Goal: Check status: Check status

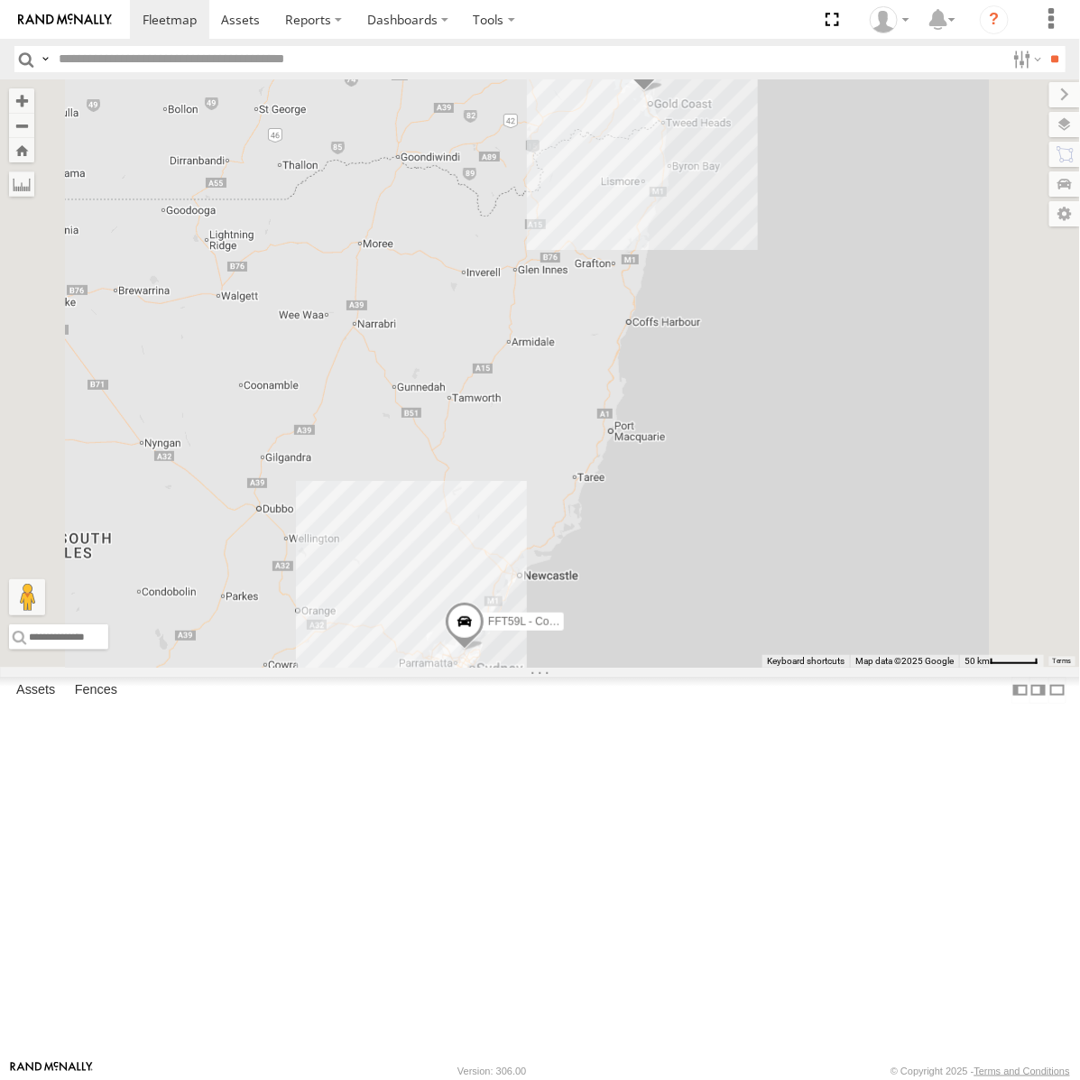
click at [0, 0] on div "[PERSON_NAME] - Yellow" at bounding box center [0, 0] width 0 height 0
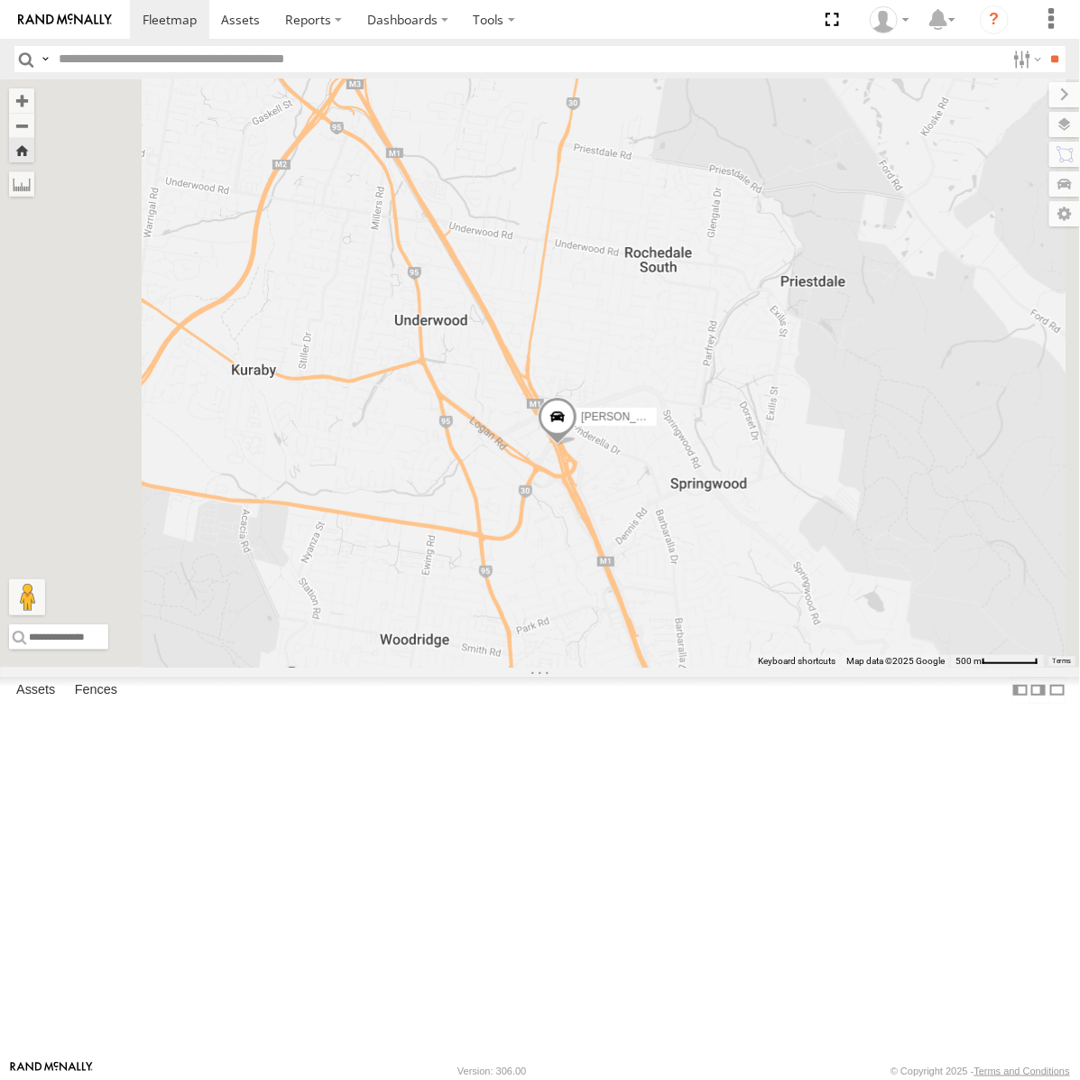
drag, startPoint x: 912, startPoint y: 873, endPoint x: 794, endPoint y: 792, distance: 142.9
click at [794, 668] on div "[PERSON_NAME] - Yellow" at bounding box center [540, 373] width 1080 height 588
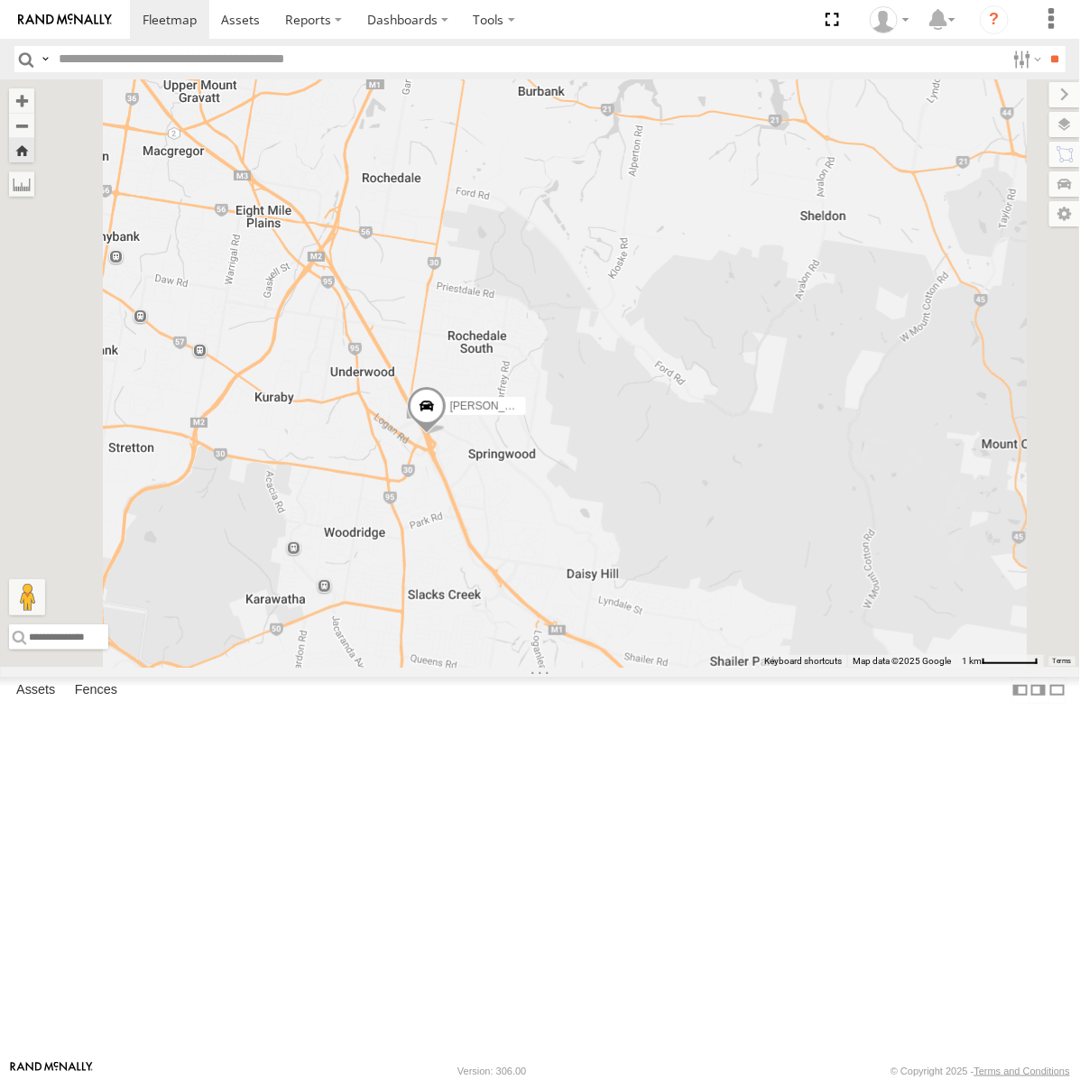
drag, startPoint x: 727, startPoint y: 842, endPoint x: 799, endPoint y: 772, distance: 99.5
click at [799, 668] on div "[PERSON_NAME] - Yellow" at bounding box center [540, 373] width 1080 height 588
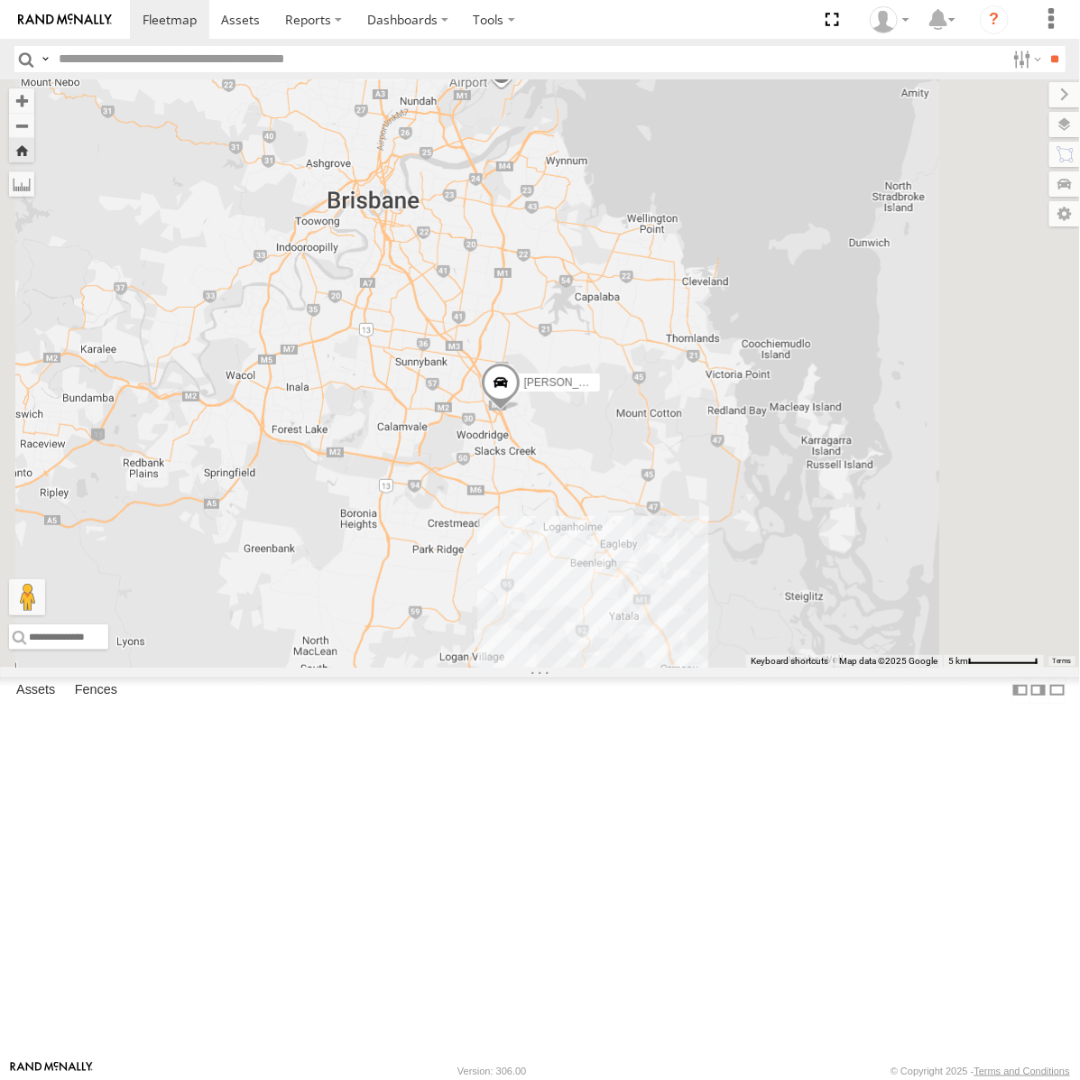
drag, startPoint x: 819, startPoint y: 773, endPoint x: 755, endPoint y: 668, distance: 123.5
click at [755, 668] on div "[PERSON_NAME] - Yellow" at bounding box center [540, 373] width 1080 height 588
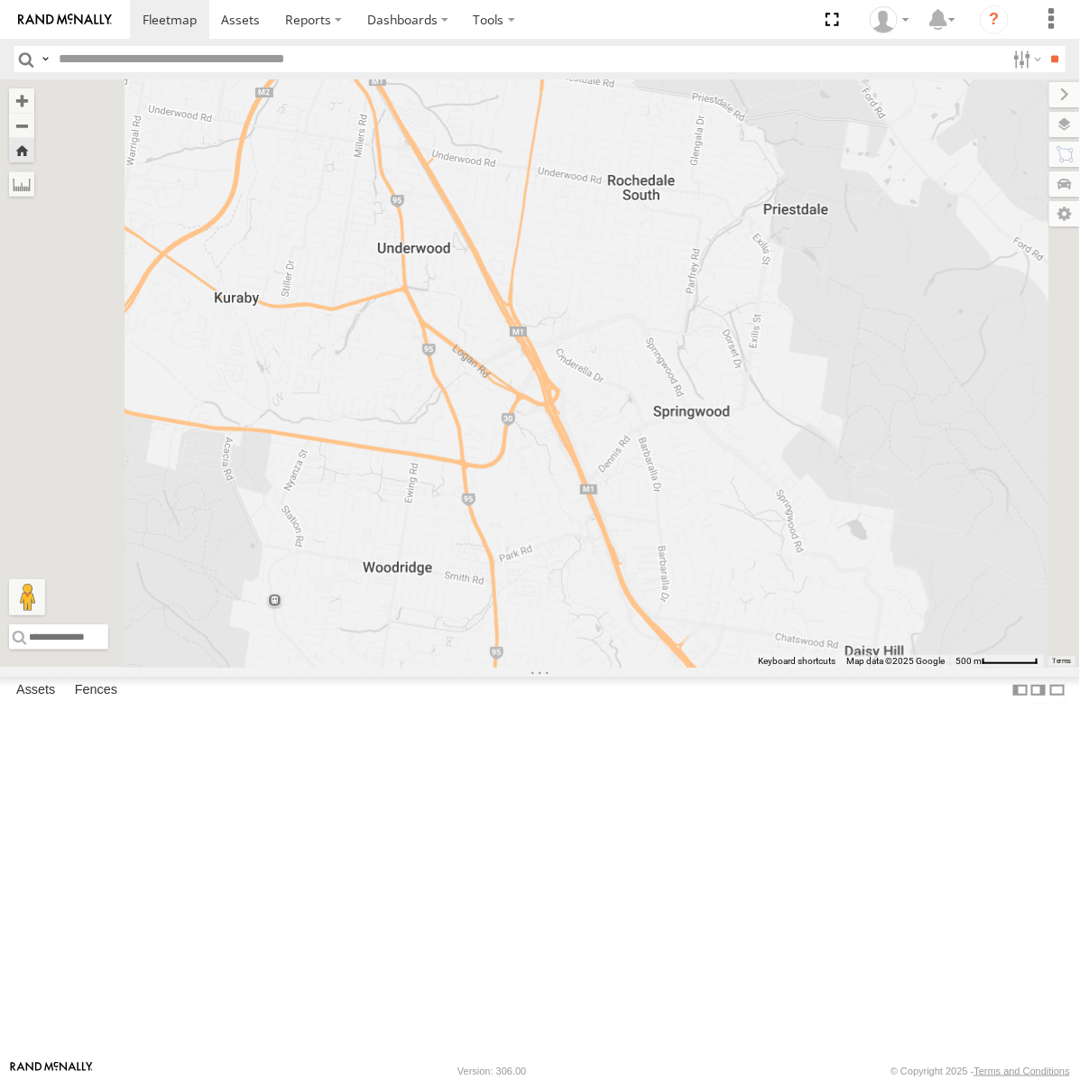
click at [0, 0] on div "[PERSON_NAME] - Yellow" at bounding box center [0, 0] width 0 height 0
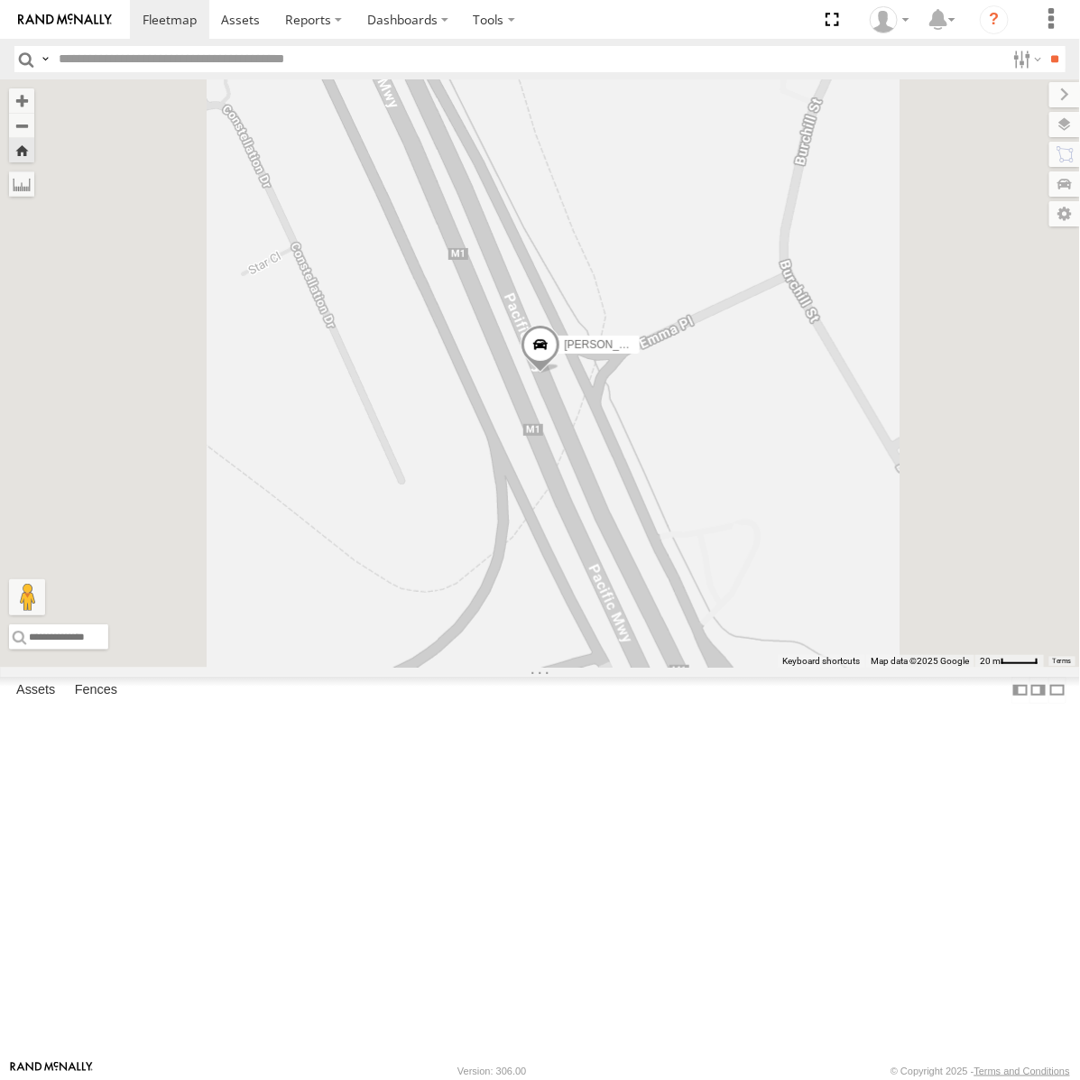
click at [560, 374] on span at bounding box center [541, 349] width 40 height 49
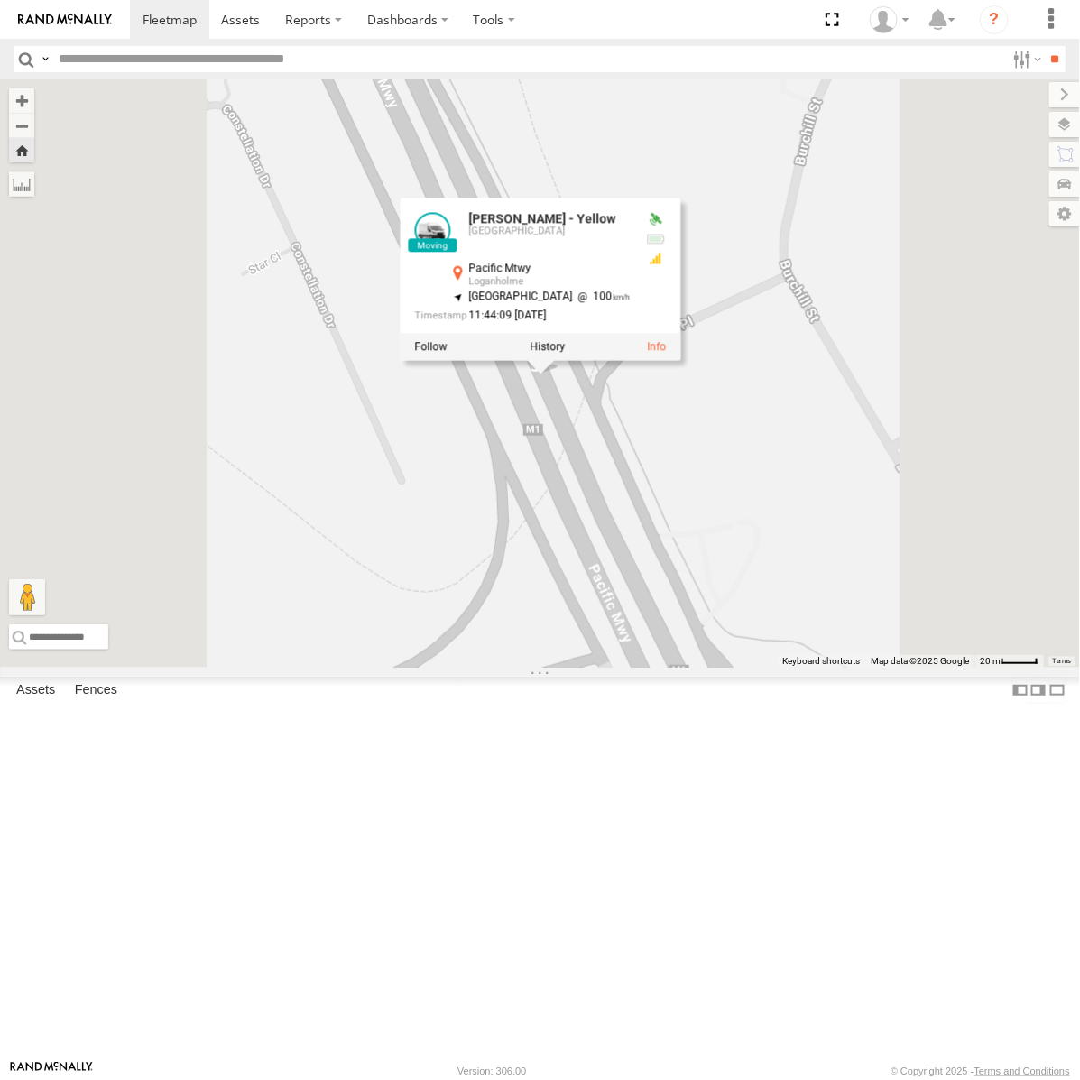
click at [762, 605] on div "[PERSON_NAME] - Yellow [PERSON_NAME] - Yellow Brisbane Pacific [GEOGRAPHIC_DATA…" at bounding box center [540, 373] width 1080 height 588
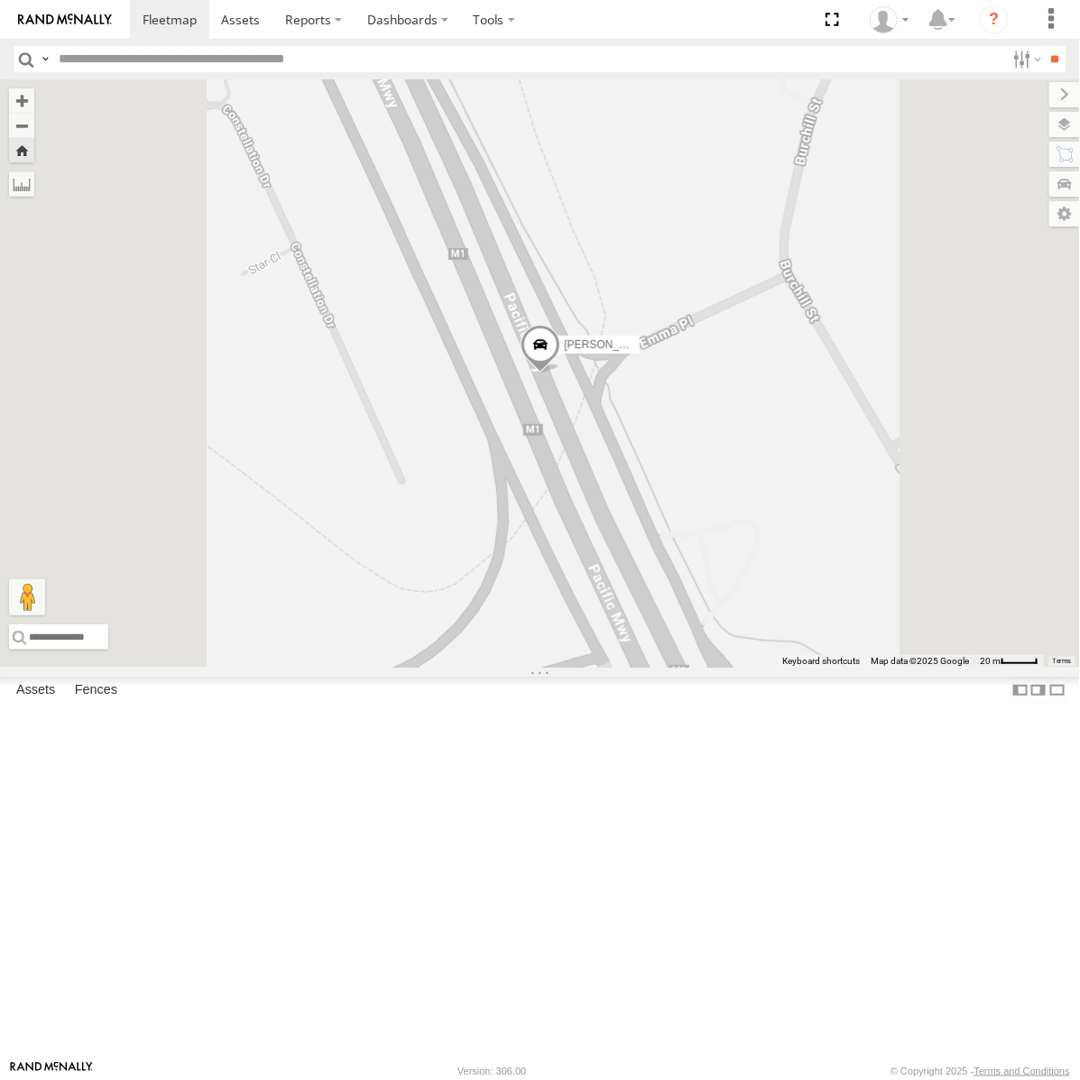
click at [560, 374] on span at bounding box center [541, 349] width 40 height 49
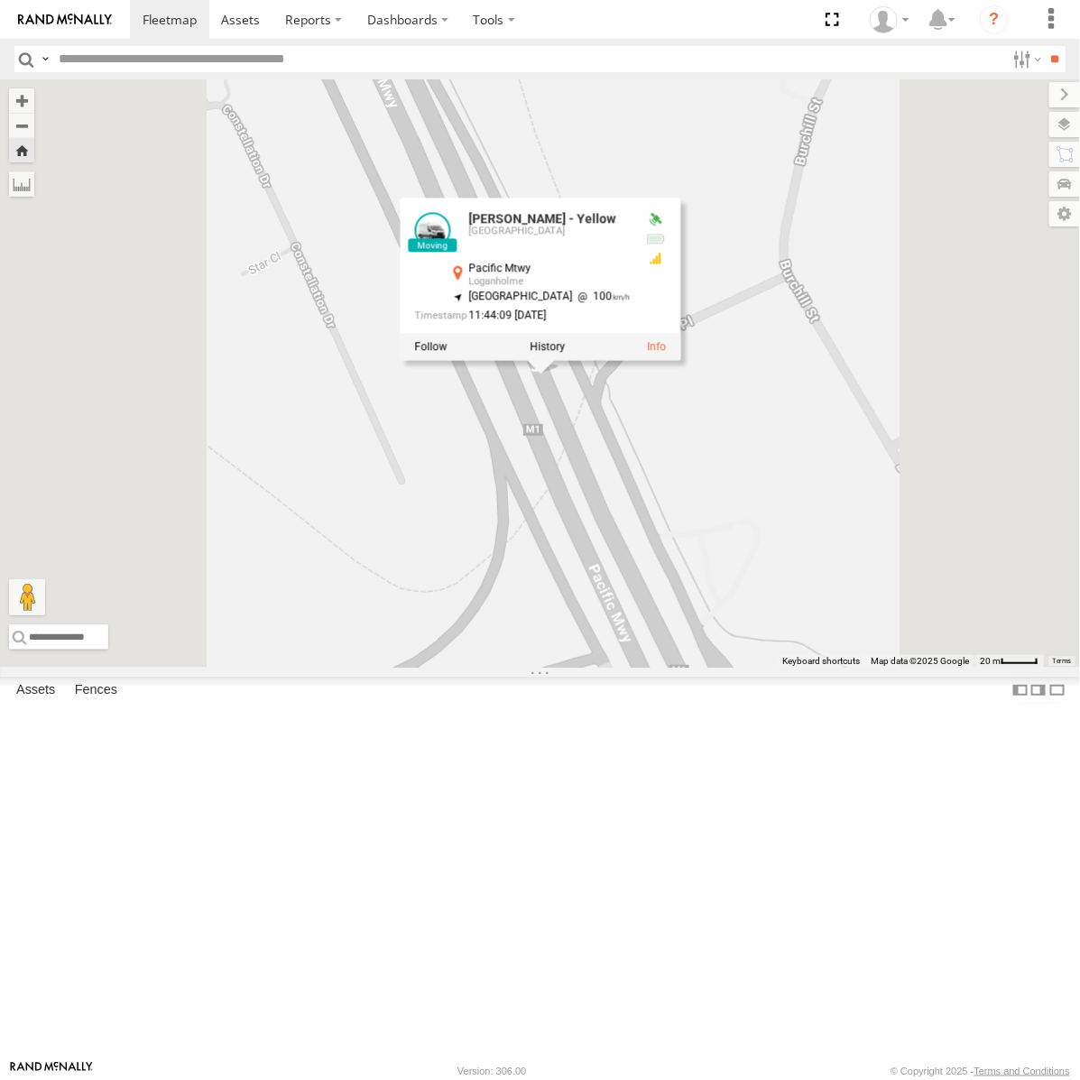
click at [767, 624] on div "[PERSON_NAME] - Yellow [PERSON_NAME] - Yellow Brisbane Pacific [GEOGRAPHIC_DATA…" at bounding box center [540, 373] width 1080 height 588
click at [791, 605] on div "[PERSON_NAME] - Yellow [PERSON_NAME] - Yellow Brisbane Pacific [GEOGRAPHIC_DATA…" at bounding box center [540, 373] width 1080 height 588
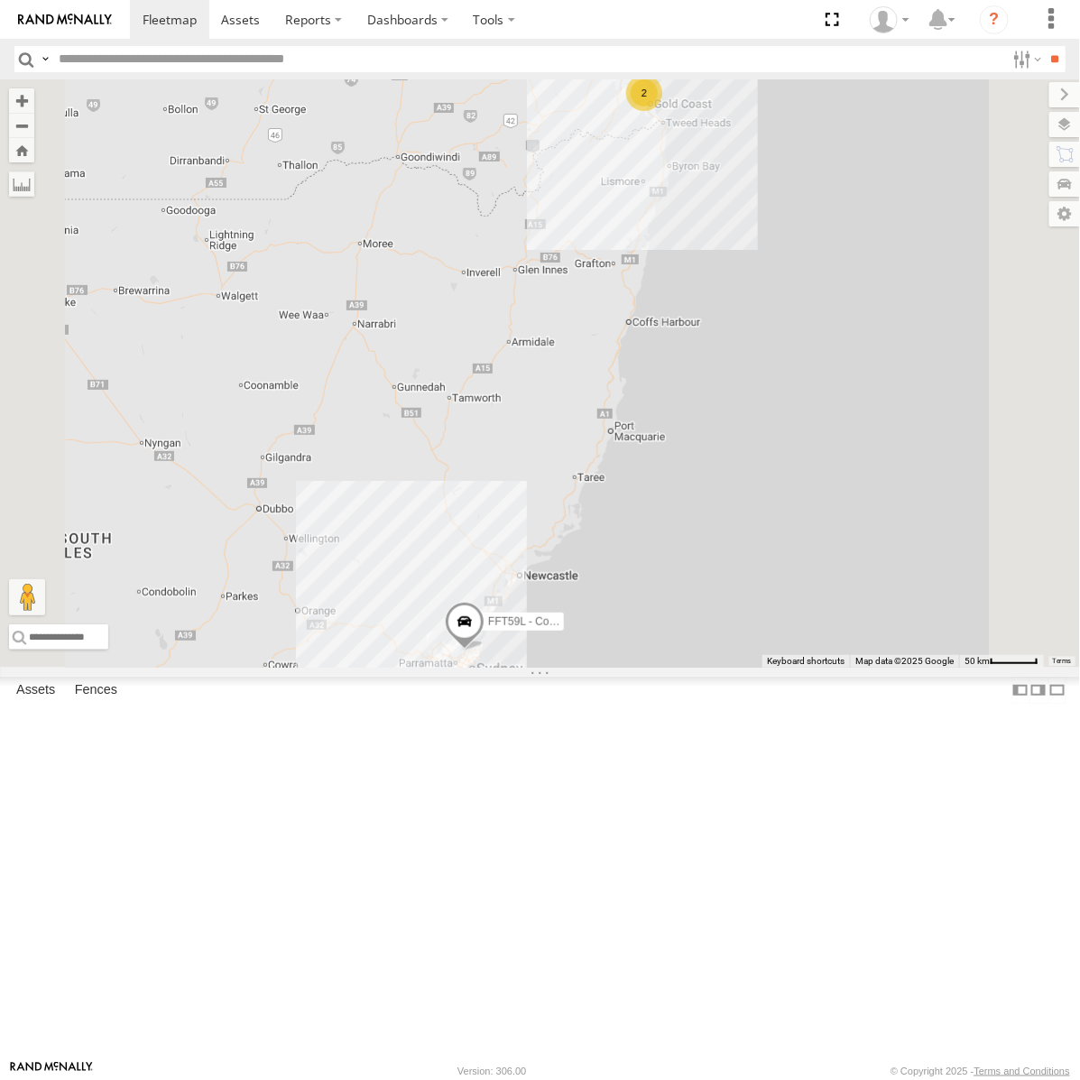
click at [0, 0] on div "[PERSON_NAME] - Yellow [GEOGRAPHIC_DATA]" at bounding box center [0, 0] width 0 height 0
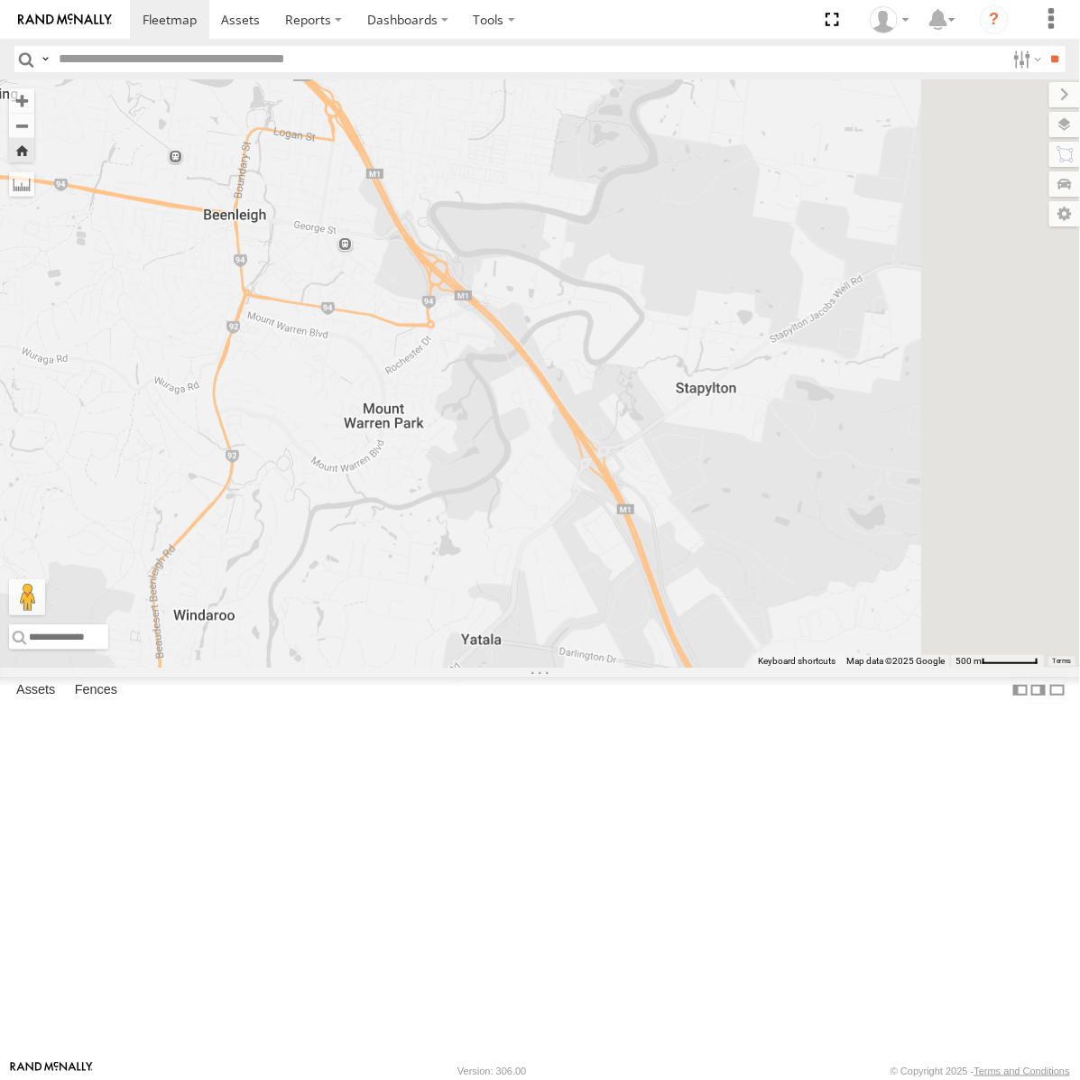
click at [0, 0] on div "[PERSON_NAME] - Yellow" at bounding box center [0, 0] width 0 height 0
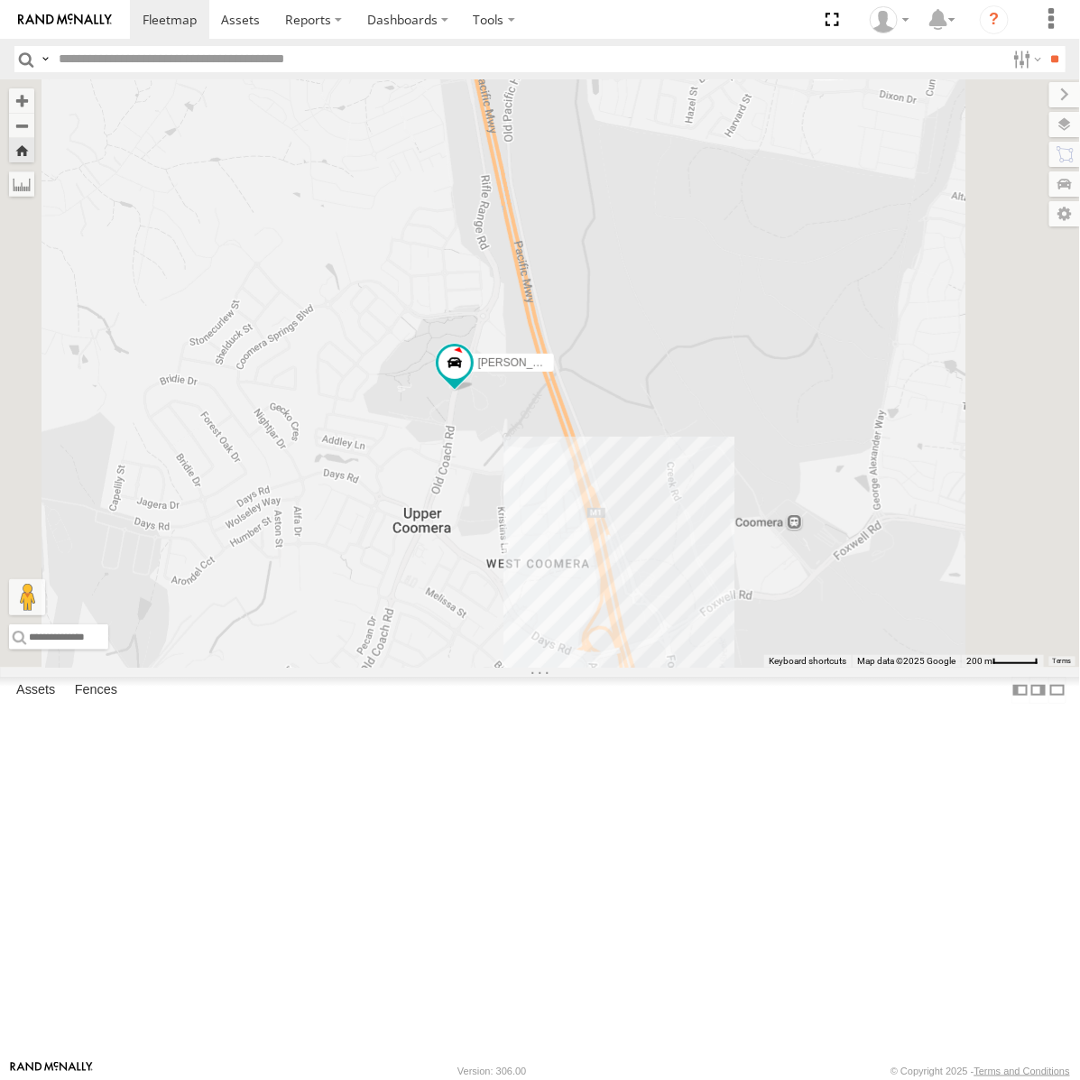
click at [0, 0] on div "[PERSON_NAME] - Dark Green [GEOGRAPHIC_DATA]" at bounding box center [0, 0] width 0 height 0
